Goal: Check status: Check status

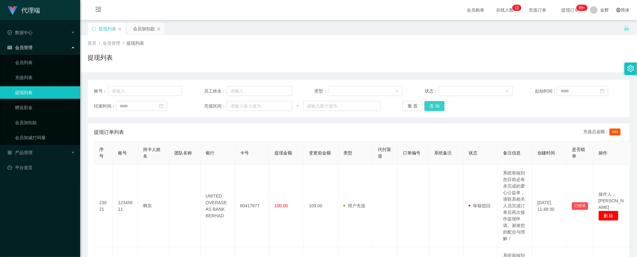
click at [435, 103] on button "查 询" at bounding box center [435, 106] width 20 height 10
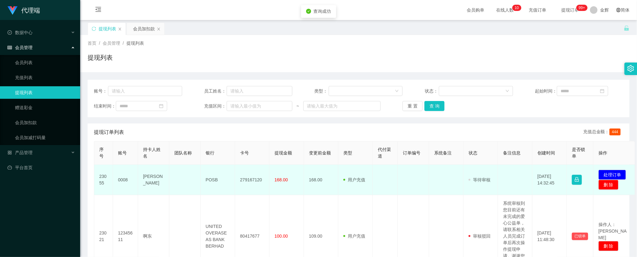
click at [124, 179] on td "0008" at bounding box center [125, 180] width 25 height 30
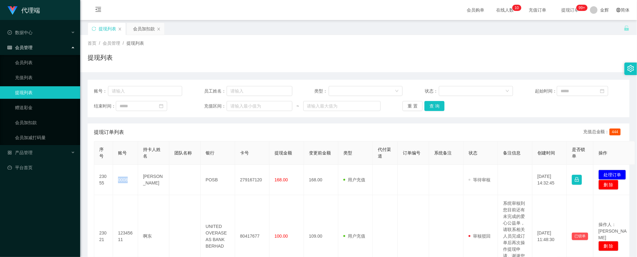
copy td "0008"
click at [474, 65] on div "提现列表" at bounding box center [359, 60] width 542 height 14
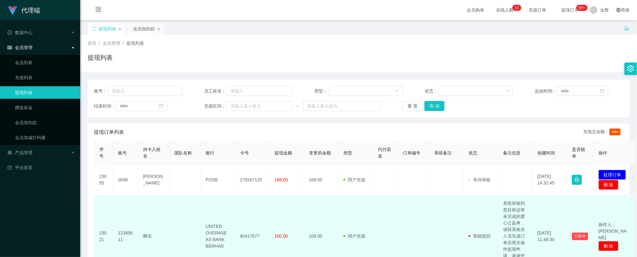
click at [519, 212] on td "系统审核到您目前还有未完成的爱心公益单，请联系相关人员完成订单后再次操作提现申请。谢谢您的配合与理解！" at bounding box center [515, 236] width 34 height 83
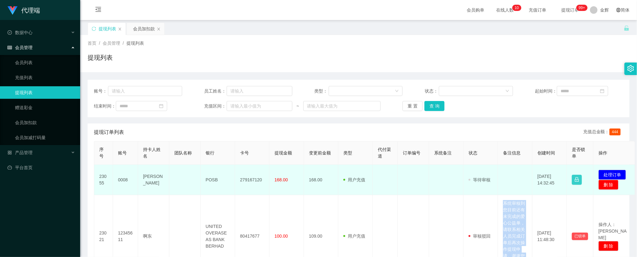
copy td "系统审核到您目前还有未完成的爱心公益单，请联系相关人员完成订单后再次操作提现申请。谢谢您的配合与理解！"
click at [616, 170] on button "处理订单" at bounding box center [613, 175] width 28 height 10
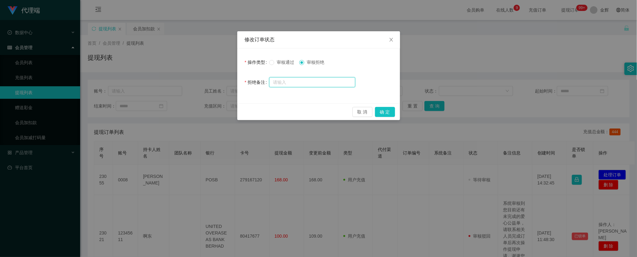
click at [309, 82] on input "text" at bounding box center [312, 82] width 86 height 10
paste input "系统审核到您目前还有未完成的爱心公益单，请联系相关人员完成订单后再次操作提现申请。谢谢您的配合与理解！"
type input "系统审核到您目前还有未完成的爱心公益单，请联系相关人员完成订单后再次操作提现申请。谢谢您的配合与理解！"
click at [385, 111] on button "确 定" at bounding box center [385, 112] width 20 height 10
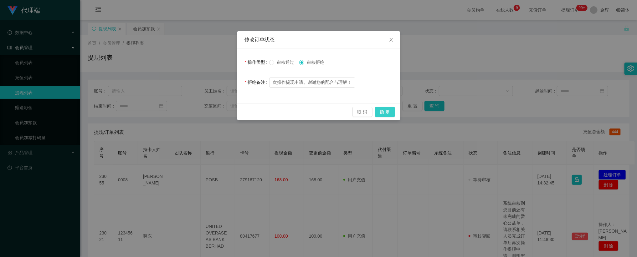
scroll to position [0, 0]
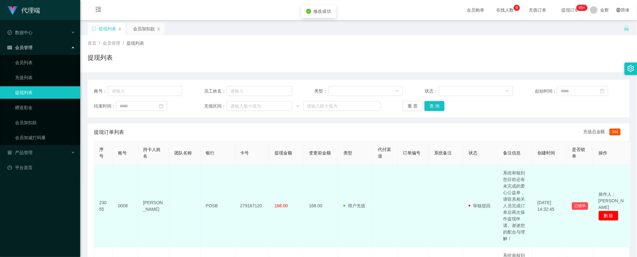
click at [529, 168] on td "系统审核到您目前还有未完成的爱心公益单，请联系相关人员完成订单后再次操作提现申请。谢谢您的配合与理解！" at bounding box center [515, 206] width 34 height 83
click at [518, 178] on td "系统审核到您目前还有未完成的爱心公益单，请联系相关人员完成订单后再次操作提现申请。谢谢您的配合与理解！" at bounding box center [515, 206] width 34 height 83
click at [516, 174] on td "系统审核到您目前还有未完成的爱心公益单，请联系相关人员完成订单后再次操作提现申请。谢谢您的配合与理解！" at bounding box center [515, 206] width 34 height 83
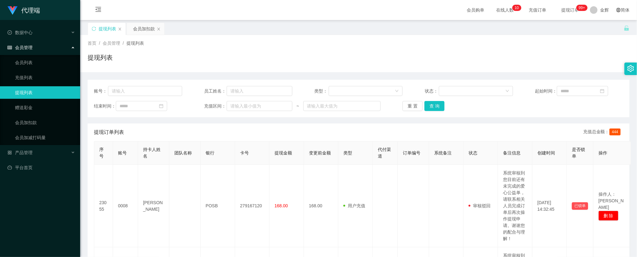
click at [525, 51] on div "首页 / 会员管理 / 提现列表 / 提现列表" at bounding box center [359, 53] width 542 height 27
